Goal: Task Accomplishment & Management: Use online tool/utility

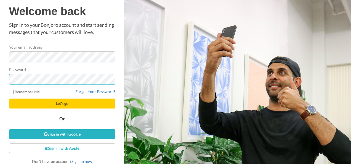
click at [9, 99] on button "Let's go" at bounding box center [62, 104] width 106 height 10
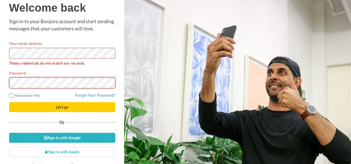
click at [9, 102] on button "Let's go" at bounding box center [62, 107] width 106 height 10
